Goal: Task Accomplishment & Management: Use online tool/utility

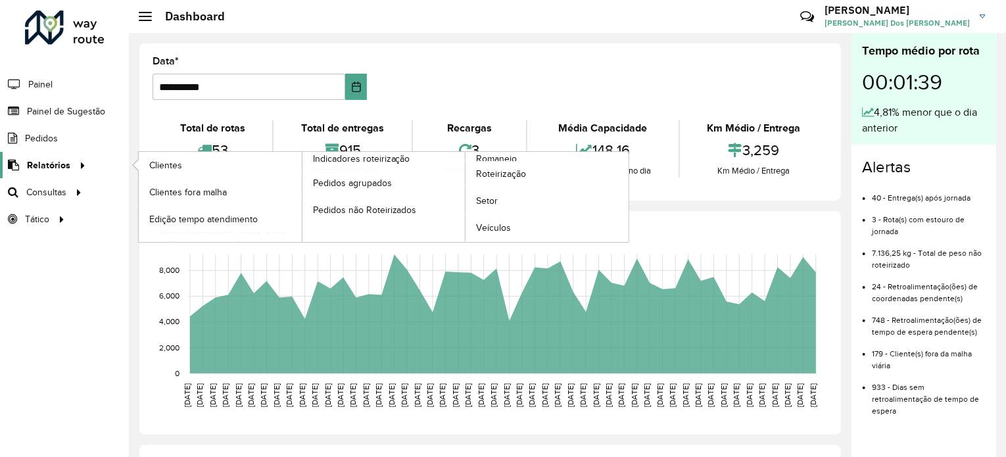
click at [47, 166] on span "Relatórios" at bounding box center [48, 165] width 43 height 14
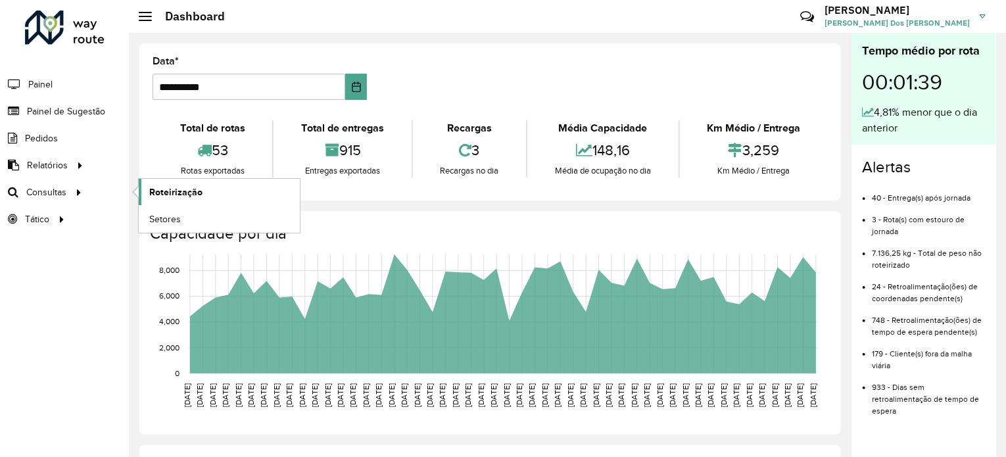
click at [218, 186] on link "Roteirização" at bounding box center [219, 192] width 161 height 26
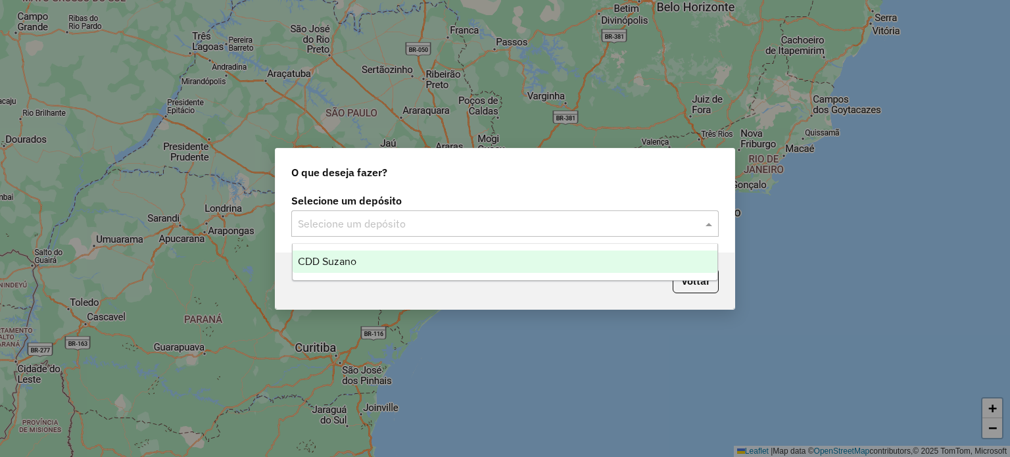
click at [391, 231] on div "Selecione um depósito" at bounding box center [504, 223] width 427 height 26
click at [496, 220] on input "text" at bounding box center [492, 224] width 388 height 16
click at [708, 223] on span at bounding box center [710, 224] width 16 height 16
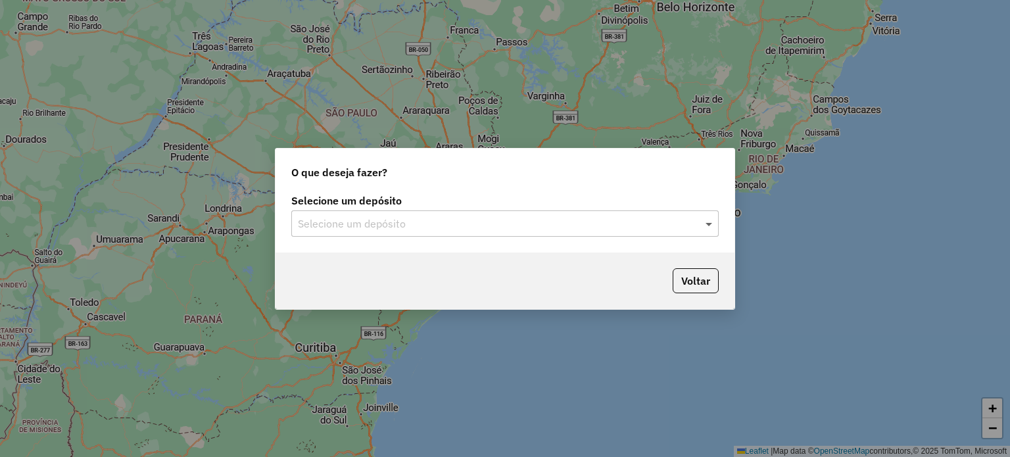
click at [707, 223] on span at bounding box center [710, 224] width 16 height 16
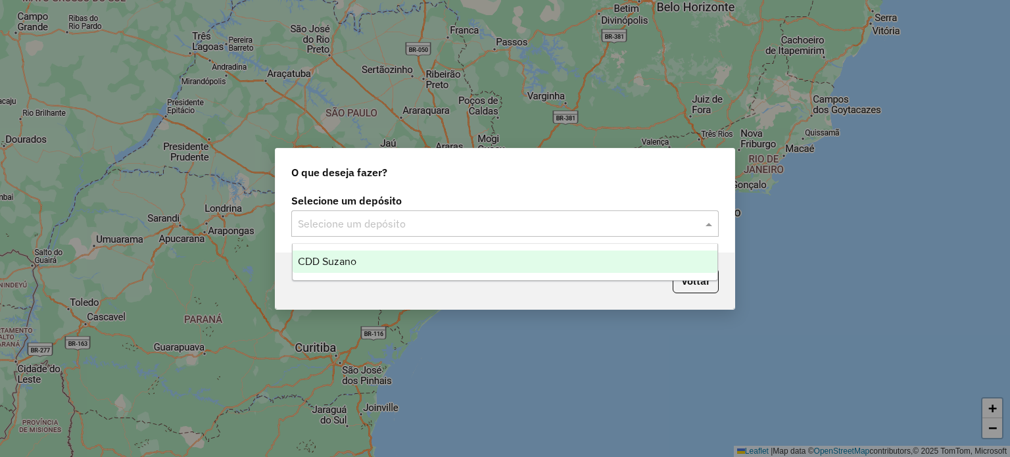
click at [359, 254] on div "CDD Suzano" at bounding box center [505, 262] width 425 height 22
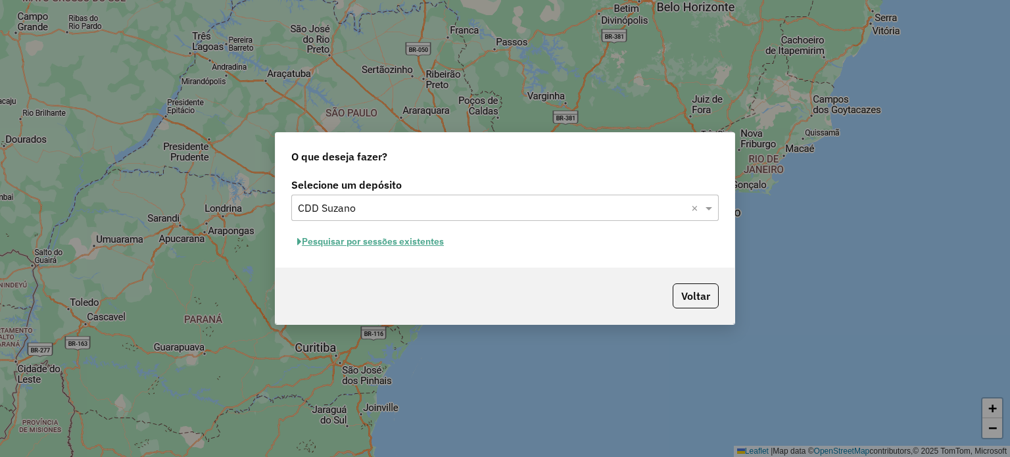
click at [392, 243] on button "Pesquisar por sessões existentes" at bounding box center [370, 241] width 158 height 20
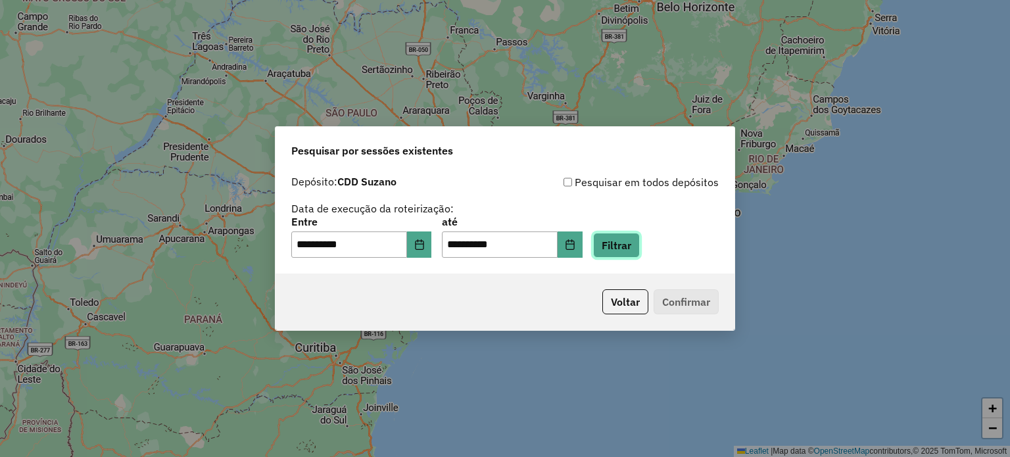
click at [637, 241] on button "Filtrar" at bounding box center [616, 245] width 47 height 25
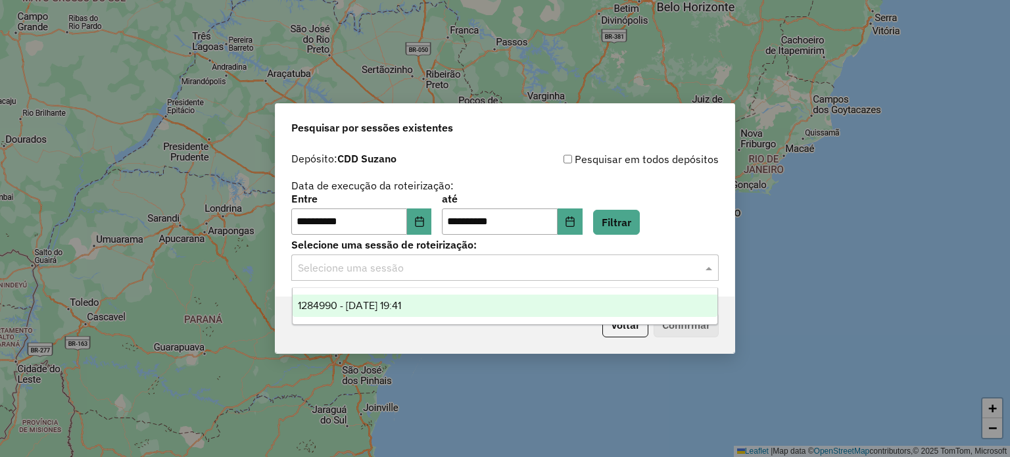
click at [589, 276] on div "Selecione uma sessão" at bounding box center [504, 267] width 427 height 26
click at [401, 302] on span "1284990 - 29/09/2025 19:41" at bounding box center [349, 305] width 103 height 11
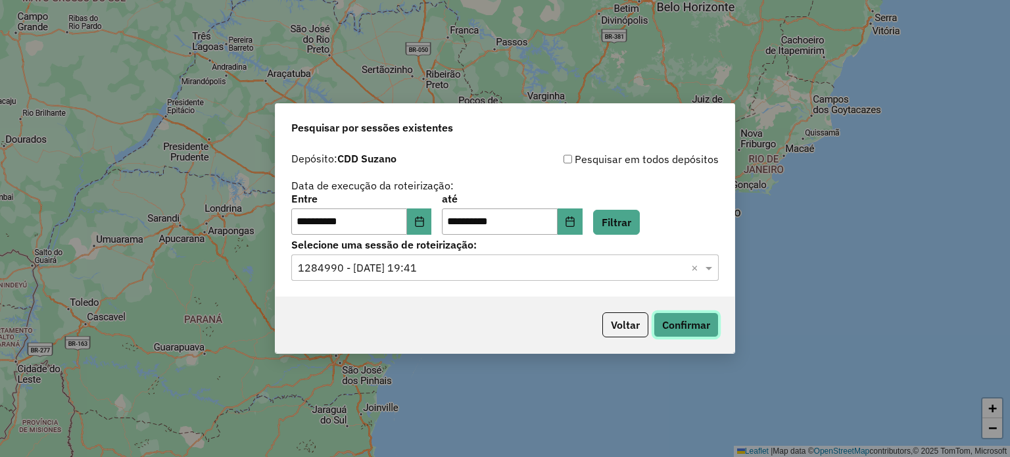
click at [687, 323] on button "Confirmar" at bounding box center [686, 324] width 65 height 25
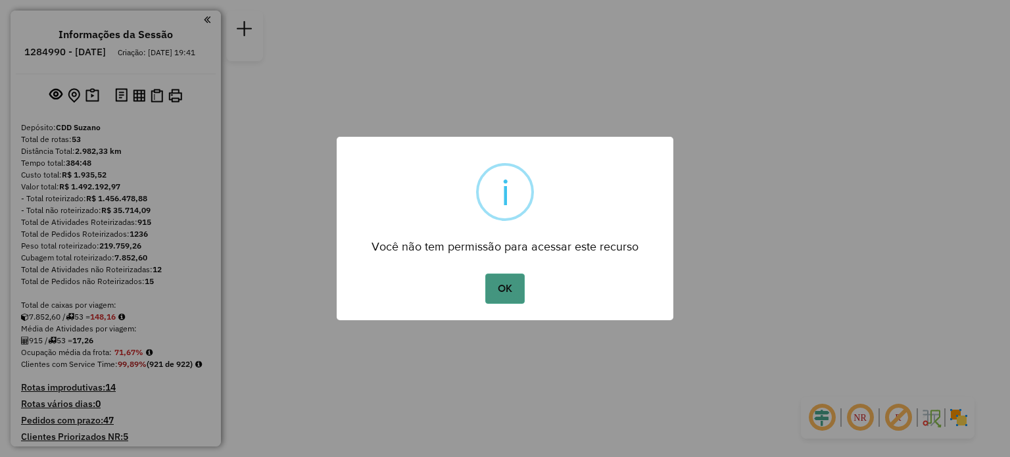
click at [498, 299] on button "OK" at bounding box center [504, 289] width 39 height 30
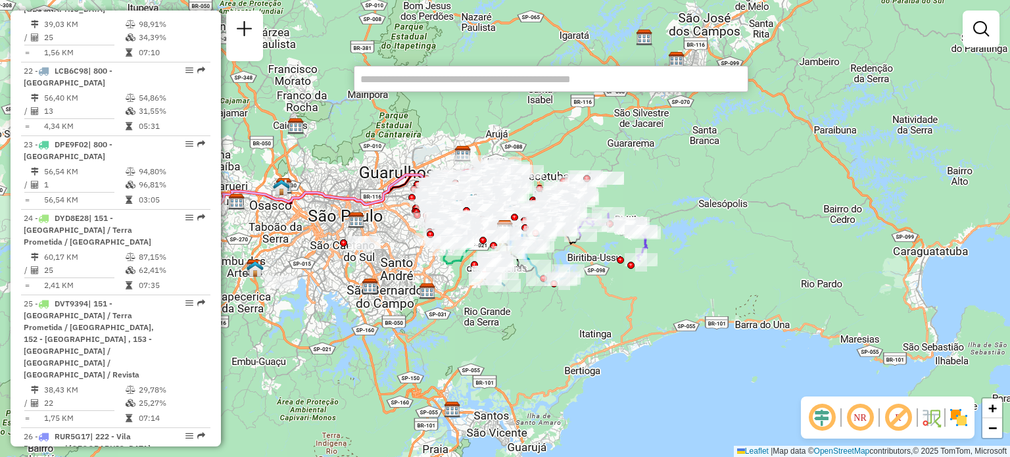
scroll to position [2088, 0]
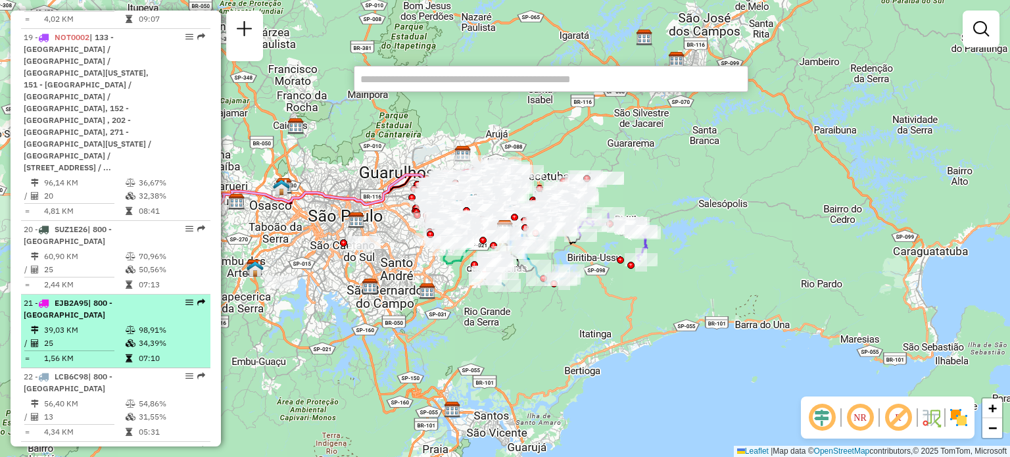
click at [187, 299] on em at bounding box center [189, 303] width 8 height 8
select select "**********"
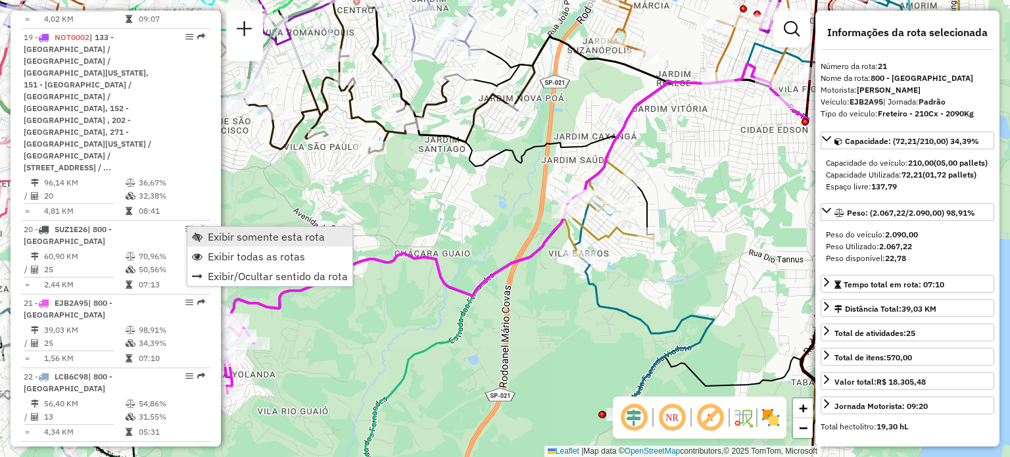
click at [229, 231] on span "Exibir somente esta rota" at bounding box center [266, 236] width 117 height 11
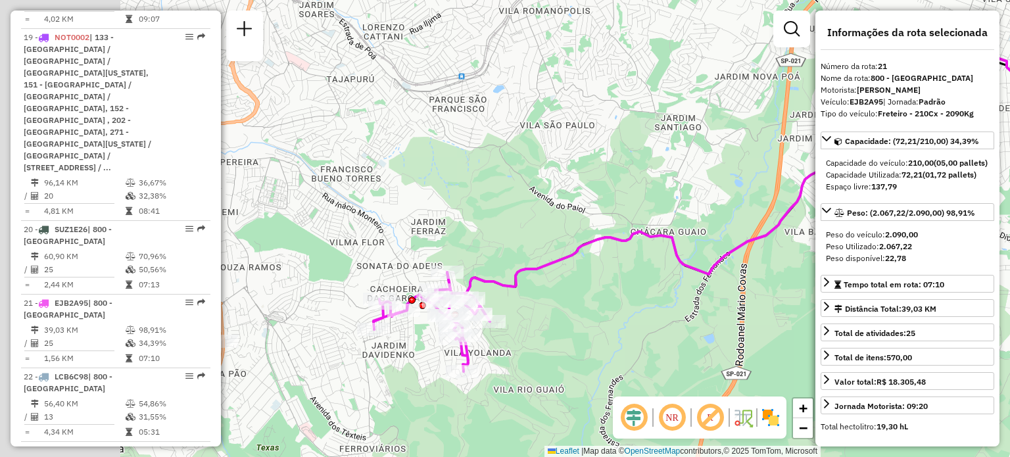
drag, startPoint x: 390, startPoint y: 362, endPoint x: 626, endPoint y: 341, distance: 237.1
click at [626, 341] on div "Janela de atendimento Grade de atendimento Capacidade Transportadoras Veículos …" at bounding box center [505, 228] width 1010 height 457
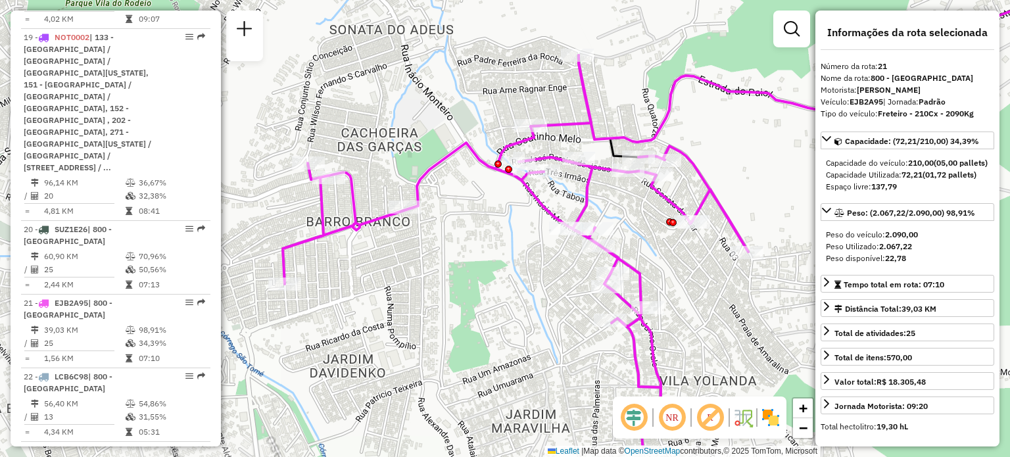
drag, startPoint x: 401, startPoint y: 346, endPoint x: 540, endPoint y: 327, distance: 140.0
click at [540, 327] on div "Janela de atendimento Grade de atendimento Capacidade Transportadoras Veículos …" at bounding box center [505, 228] width 1010 height 457
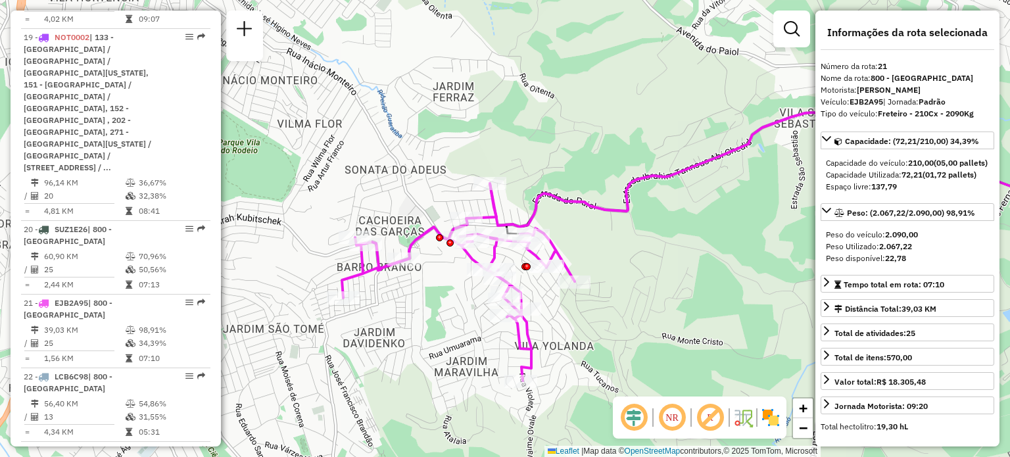
drag, startPoint x: 683, startPoint y: 299, endPoint x: 607, endPoint y: 283, distance: 77.8
click at [607, 283] on div "Janela de atendimento Grade de atendimento Capacidade Transportadoras Veículos …" at bounding box center [505, 228] width 1010 height 457
click at [719, 420] on em at bounding box center [710, 418] width 32 height 32
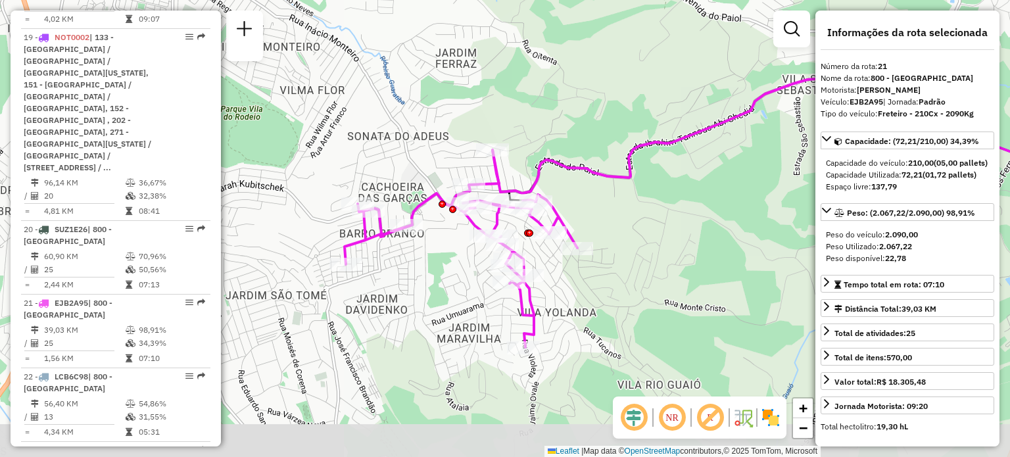
drag, startPoint x: 585, startPoint y: 331, endPoint x: 585, endPoint y: 294, distance: 36.8
click at [585, 294] on div "Janela de atendimento Grade de atendimento Capacidade Transportadoras Veículos …" at bounding box center [505, 228] width 1010 height 457
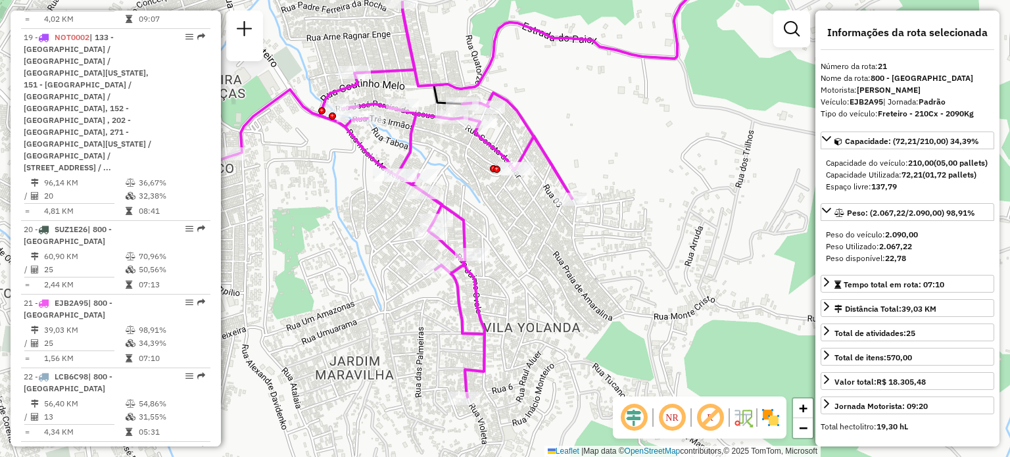
drag, startPoint x: 644, startPoint y: 204, endPoint x: 644, endPoint y: 273, distance: 68.4
click at [644, 273] on div "Janela de atendimento Grade de atendimento Capacidade Transportadoras Veículos …" at bounding box center [505, 228] width 1010 height 457
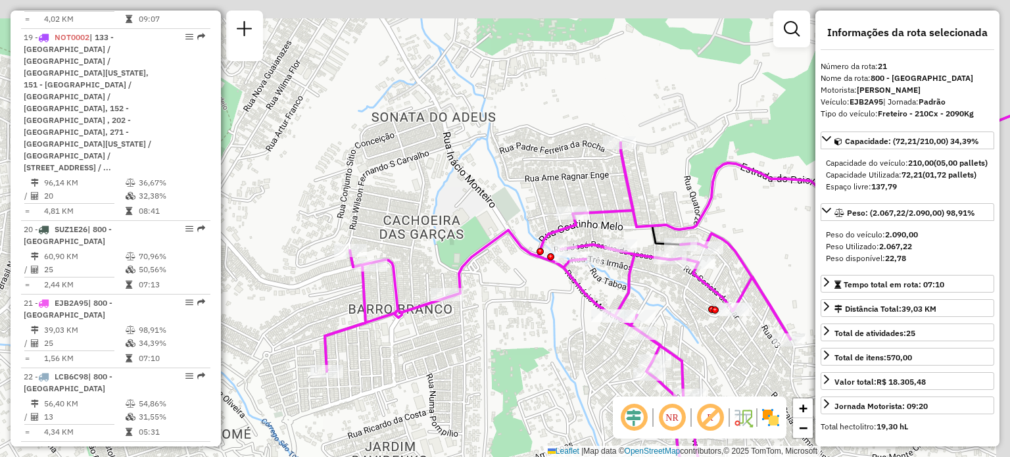
drag, startPoint x: 752, startPoint y: 123, endPoint x: 724, endPoint y: 155, distance: 41.9
click at [724, 155] on div "Janela de atendimento Grade de atendimento Capacidade Transportadoras Veículos …" at bounding box center [505, 228] width 1010 height 457
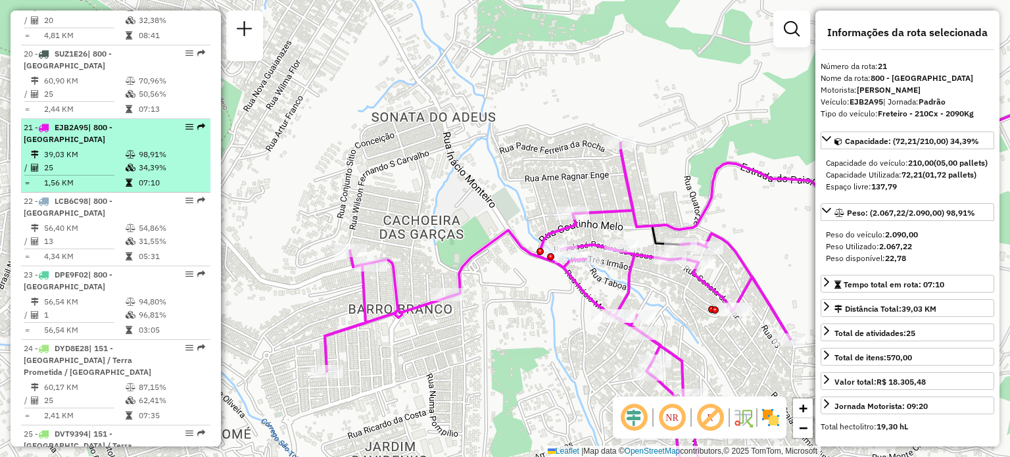
scroll to position [2285, 0]
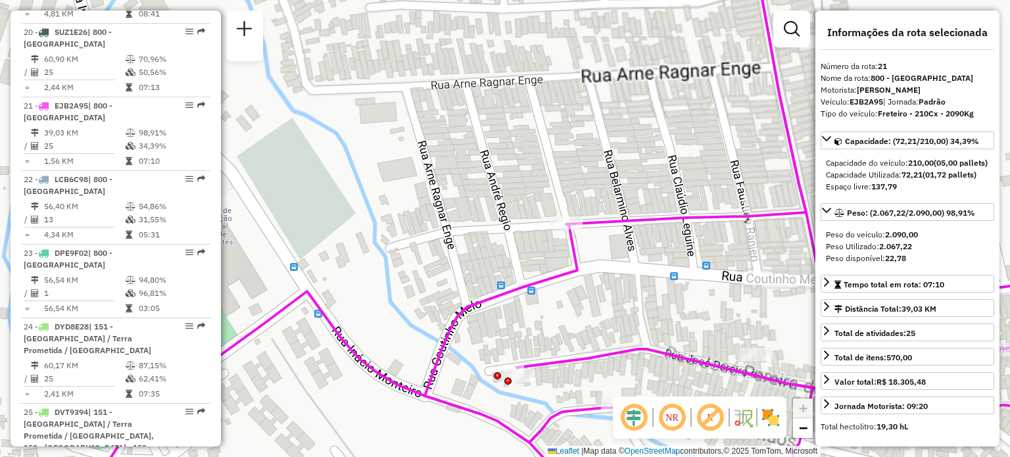
drag, startPoint x: 591, startPoint y: 251, endPoint x: 574, endPoint y: 212, distance: 43.0
click at [574, 212] on div "Janela de atendimento Grade de atendimento Capacidade Transportadoras Veículos …" at bounding box center [505, 228] width 1010 height 457
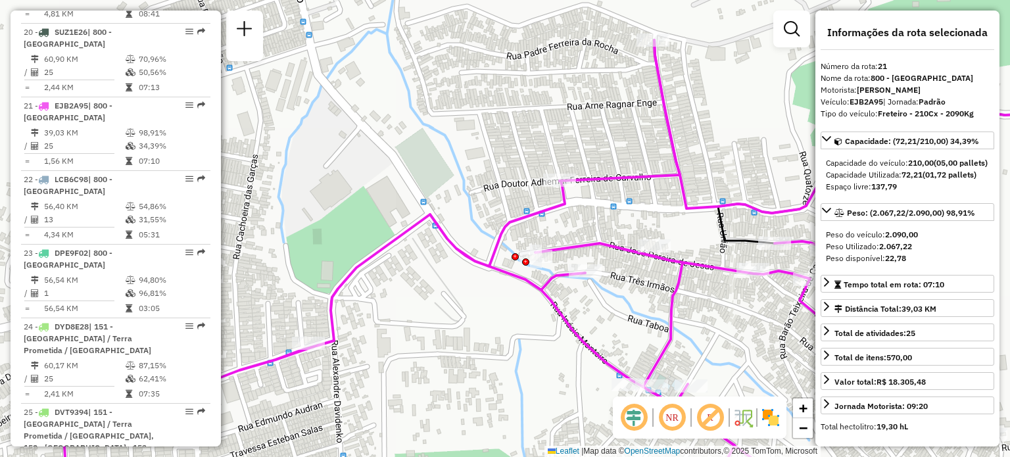
drag, startPoint x: 577, startPoint y: 176, endPoint x: 575, endPoint y: 160, distance: 15.8
click at [575, 160] on div "Janela de atendimento Grade de atendimento Capacidade Transportadoras Veículos …" at bounding box center [505, 228] width 1010 height 457
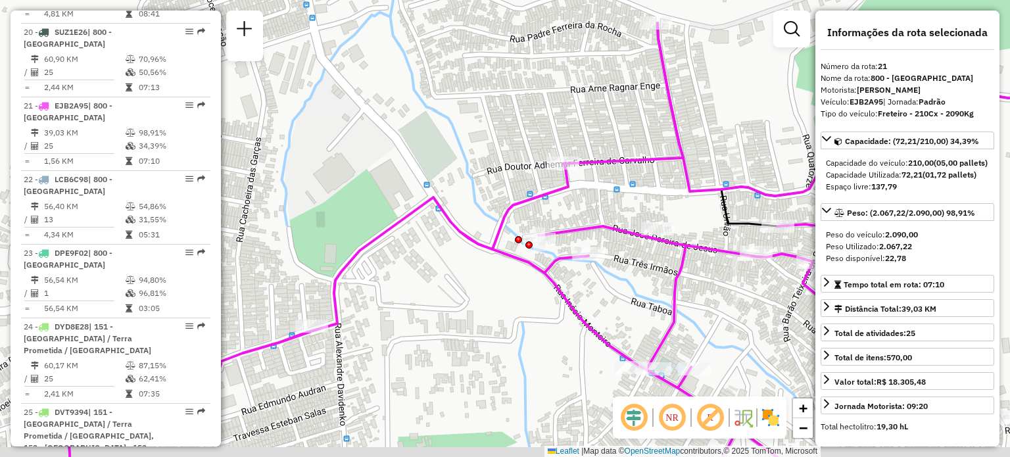
drag, startPoint x: 532, startPoint y: 195, endPoint x: 535, endPoint y: 178, distance: 17.4
click at [535, 178] on div "Janela de atendimento Grade de atendimento Capacidade Transportadoras Veículos …" at bounding box center [505, 228] width 1010 height 457
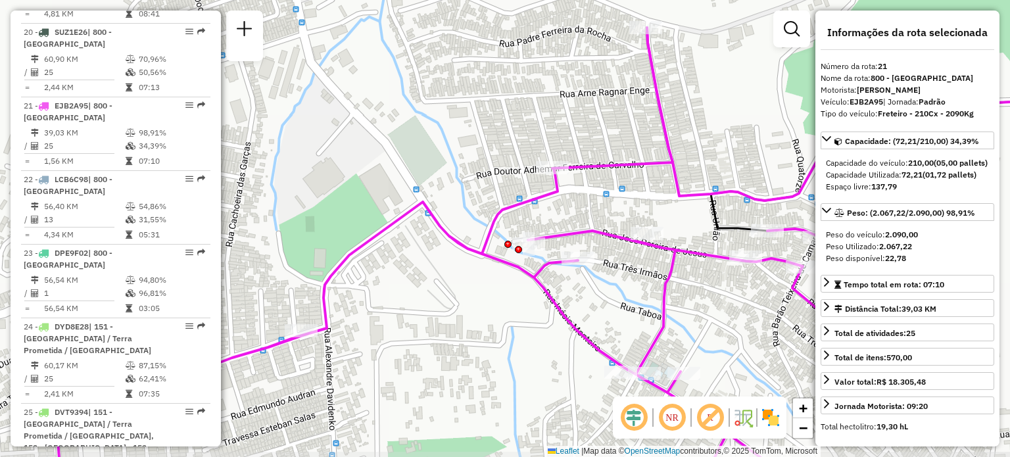
drag, startPoint x: 553, startPoint y: 204, endPoint x: 512, endPoint y: 189, distance: 44.3
click at [512, 189] on div "Janela de atendimento Grade de atendimento Capacidade Transportadoras Veículos …" at bounding box center [505, 228] width 1010 height 457
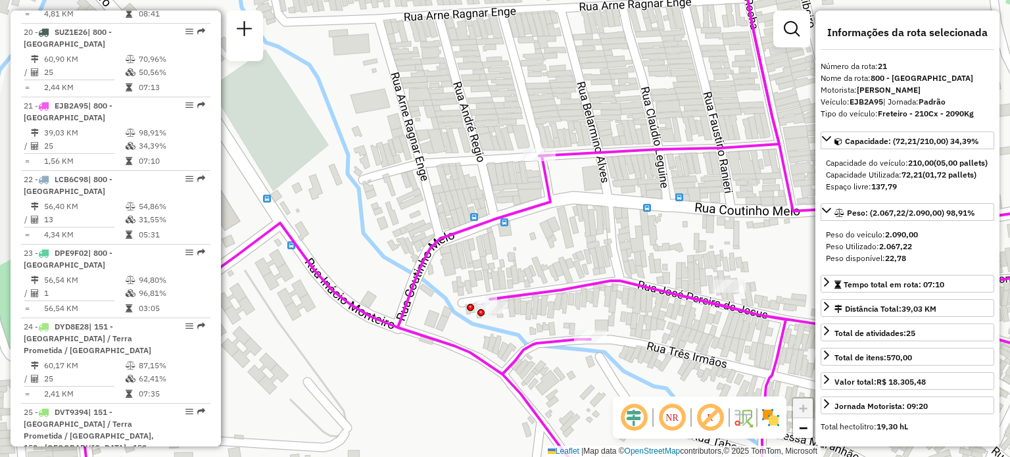
drag, startPoint x: 559, startPoint y: 179, endPoint x: 565, endPoint y: 167, distance: 13.5
click at [565, 167] on div "Janela de atendimento Grade de atendimento Capacidade Transportadoras Veículos …" at bounding box center [505, 228] width 1010 height 457
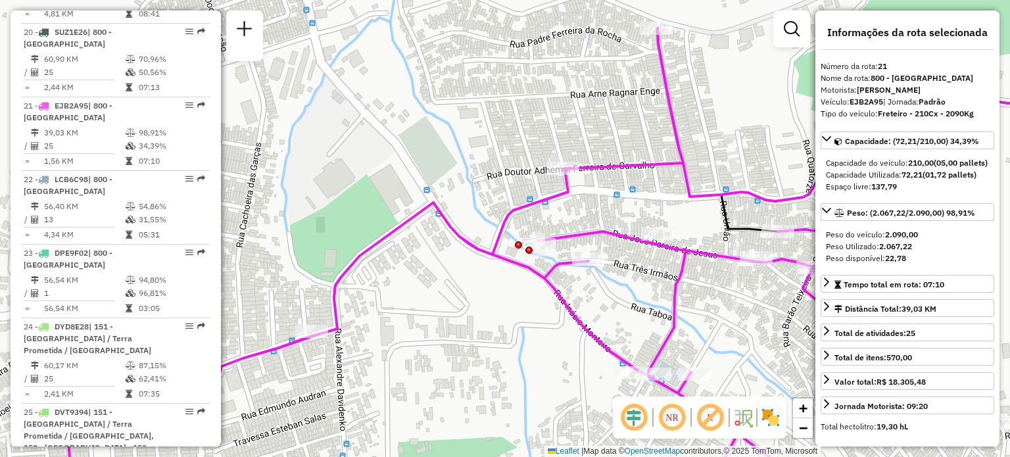
click at [713, 420] on em at bounding box center [710, 418] width 32 height 32
click at [712, 419] on em at bounding box center [710, 418] width 32 height 32
click at [717, 425] on em at bounding box center [710, 418] width 32 height 32
click at [717, 411] on em at bounding box center [710, 418] width 32 height 32
